Goal: Information Seeking & Learning: Learn about a topic

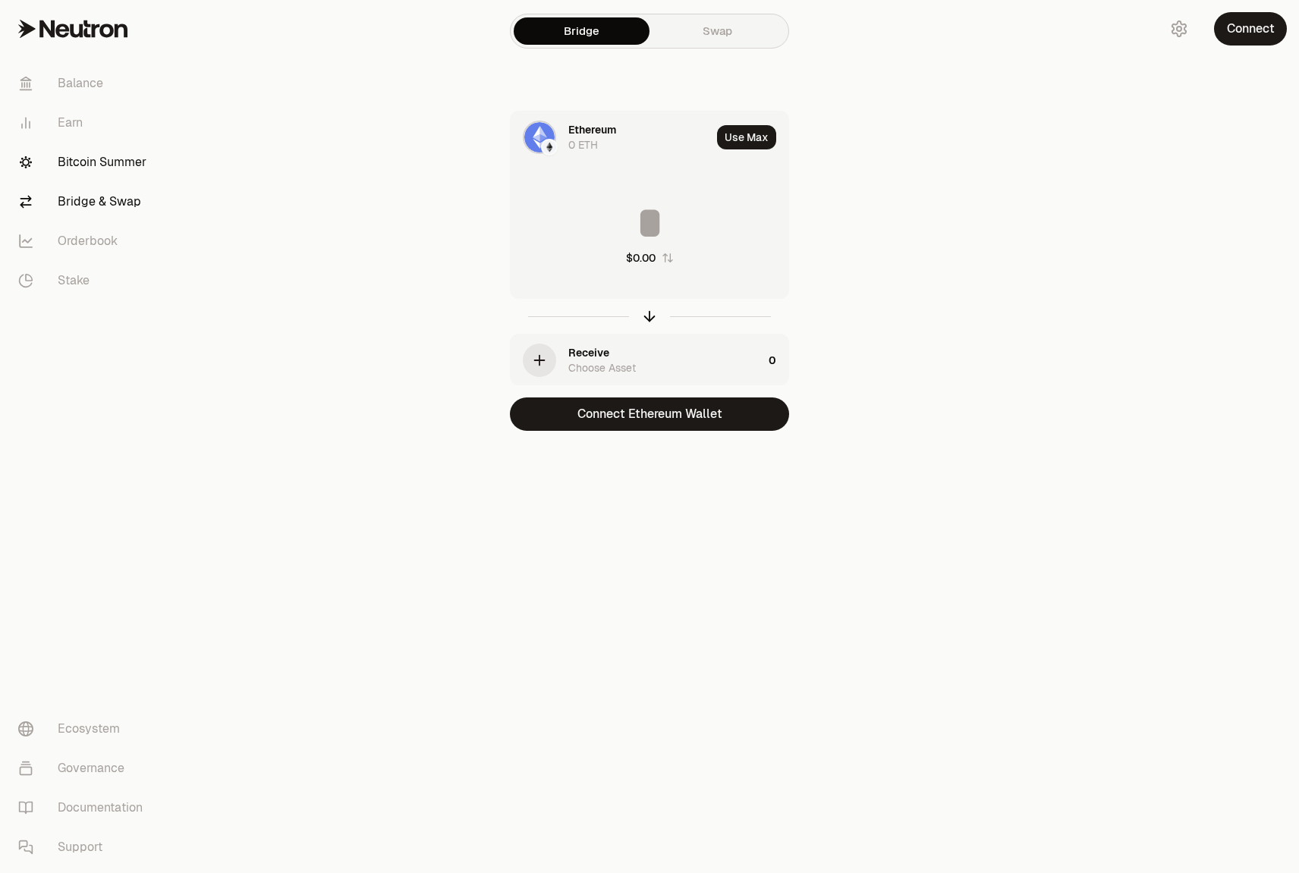
click at [102, 168] on link "Bitcoin Summer" at bounding box center [85, 162] width 158 height 39
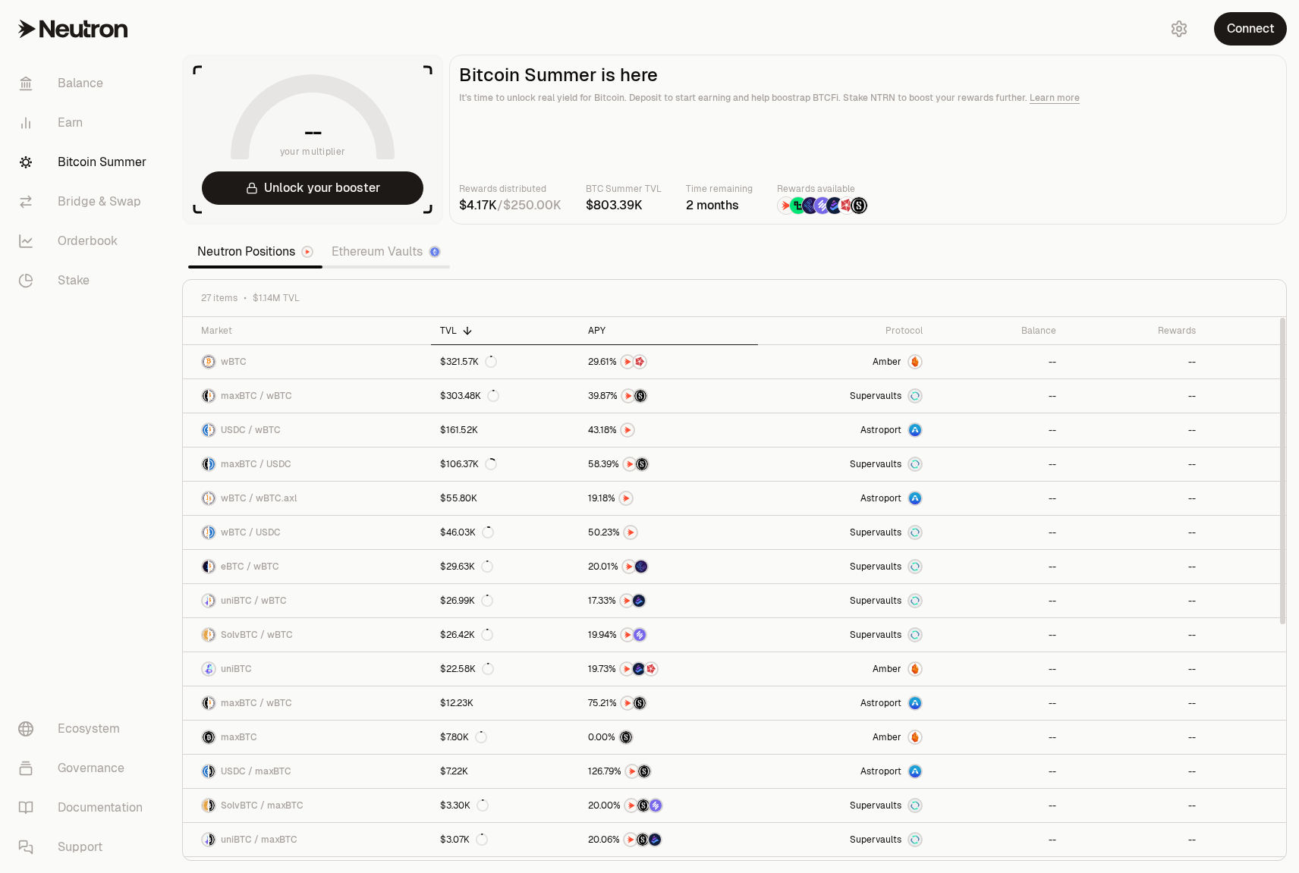
click at [599, 335] on div "APY" at bounding box center [668, 331] width 160 height 12
